Goal: Complete application form: Complete application form

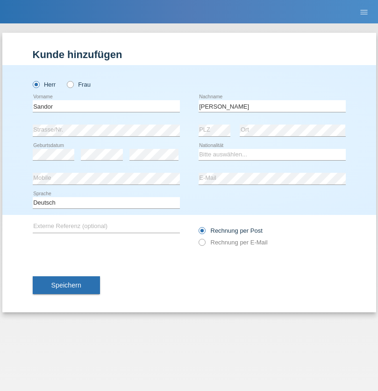
type input "Pérez Malpica"
select select "CU"
select select "C"
select select "23"
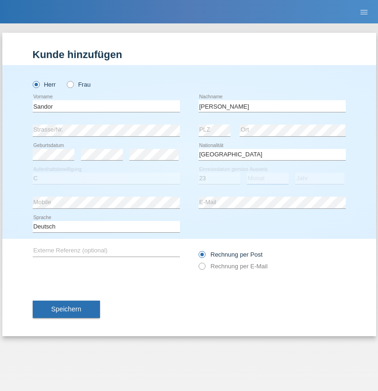
select select "05"
select select "2021"
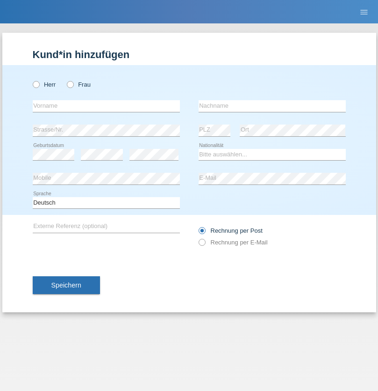
radio input "true"
click at [106, 106] on input "text" at bounding box center [106, 106] width 147 height 12
type input "Cyrill"
click at [272, 106] on input "text" at bounding box center [272, 106] width 147 height 12
type input "Stauffer"
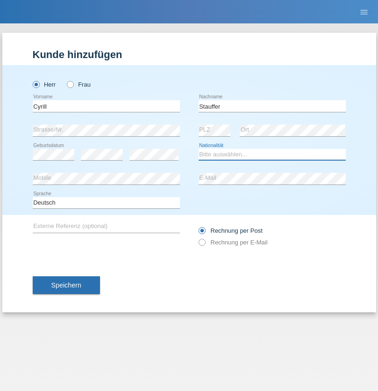
select select "CH"
radio input "true"
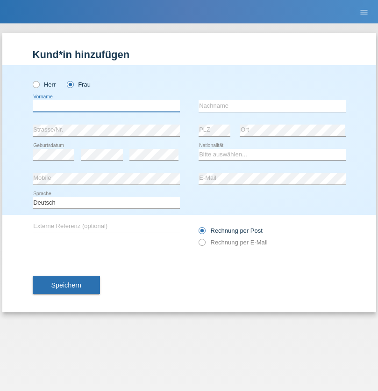
click at [106, 106] on input "text" at bounding box center [106, 106] width 147 height 12
type input "Natasa"
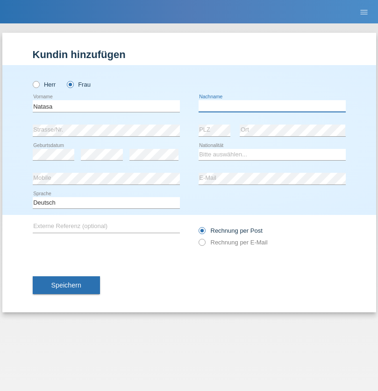
click at [272, 106] on input "text" at bounding box center [272, 106] width 147 height 12
type input "Nikolic"
select select "RS"
select select "C"
select select "08"
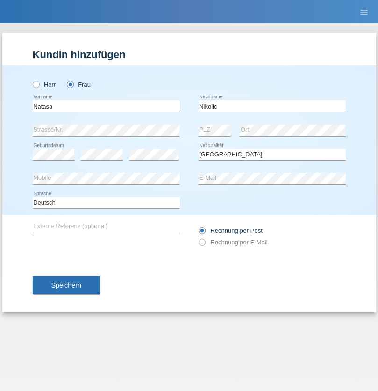
select select "04"
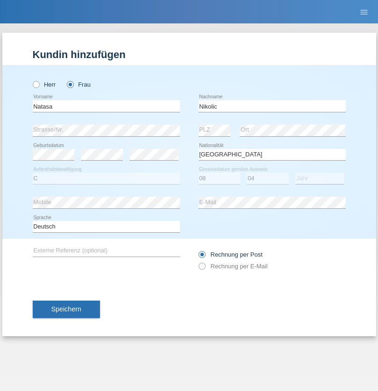
select select "2000"
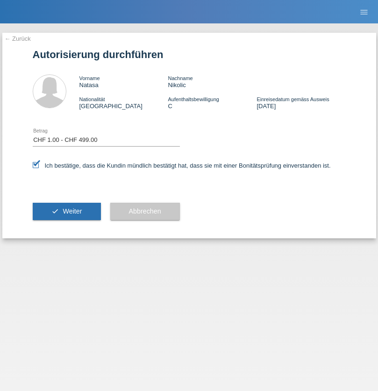
select select "1"
click at [66, 211] on span "Weiter" at bounding box center [72, 210] width 19 height 7
